Goal: Check status

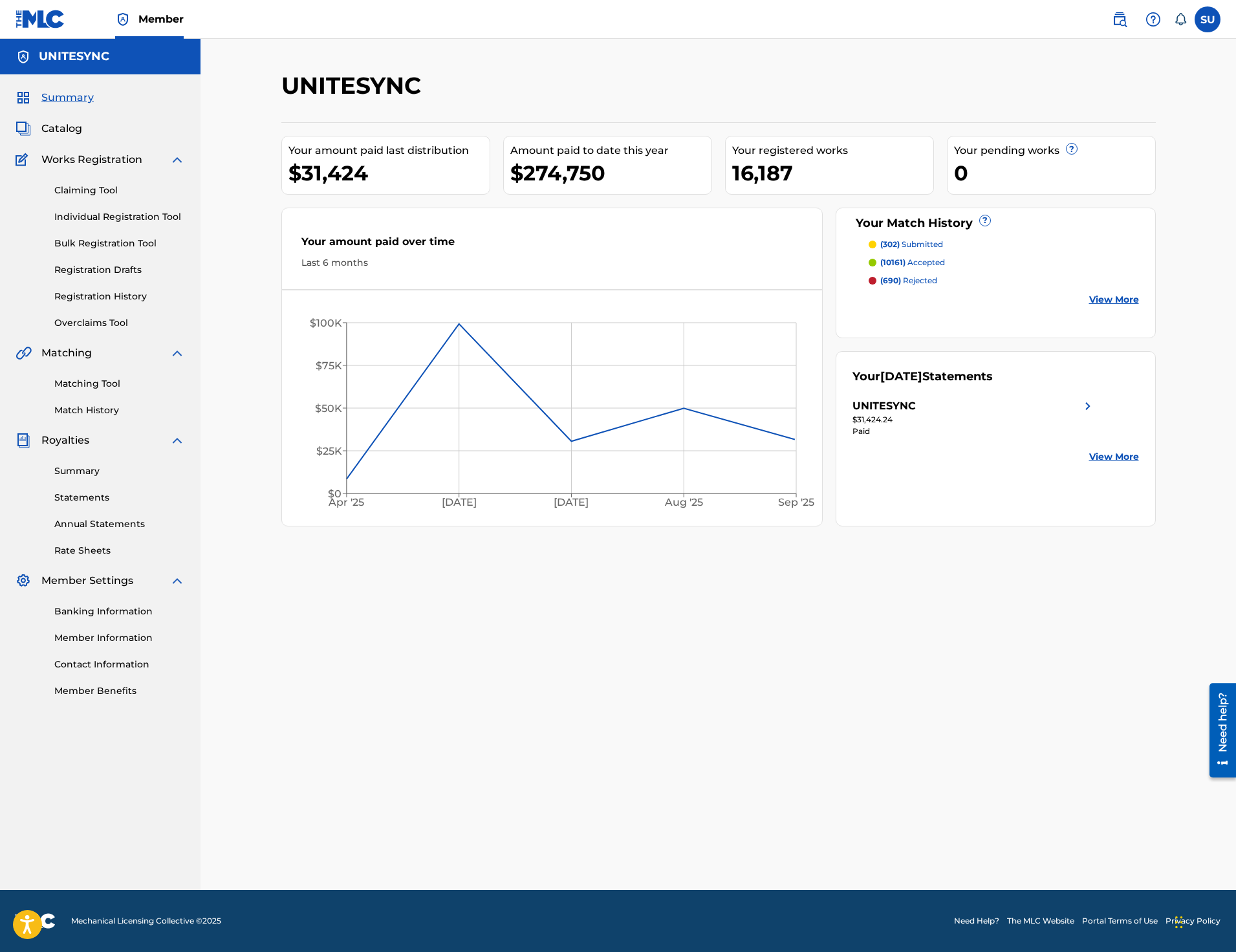
click at [959, 67] on div "UNITESYNC Your amount paid last distribution $31,424 Amount paid to date this y…" at bounding box center [718, 464] width 1035 height 851
